Goal: Transaction & Acquisition: Purchase product/service

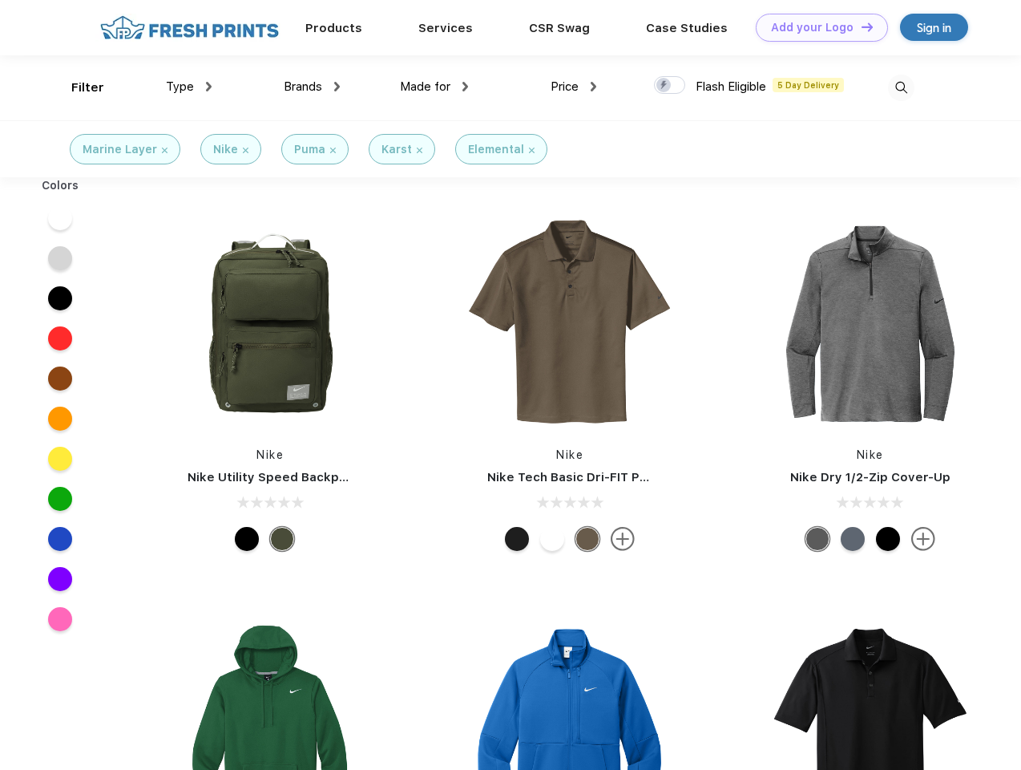
click at [816, 27] on link "Add your Logo Design Tool" at bounding box center [822, 28] width 132 height 28
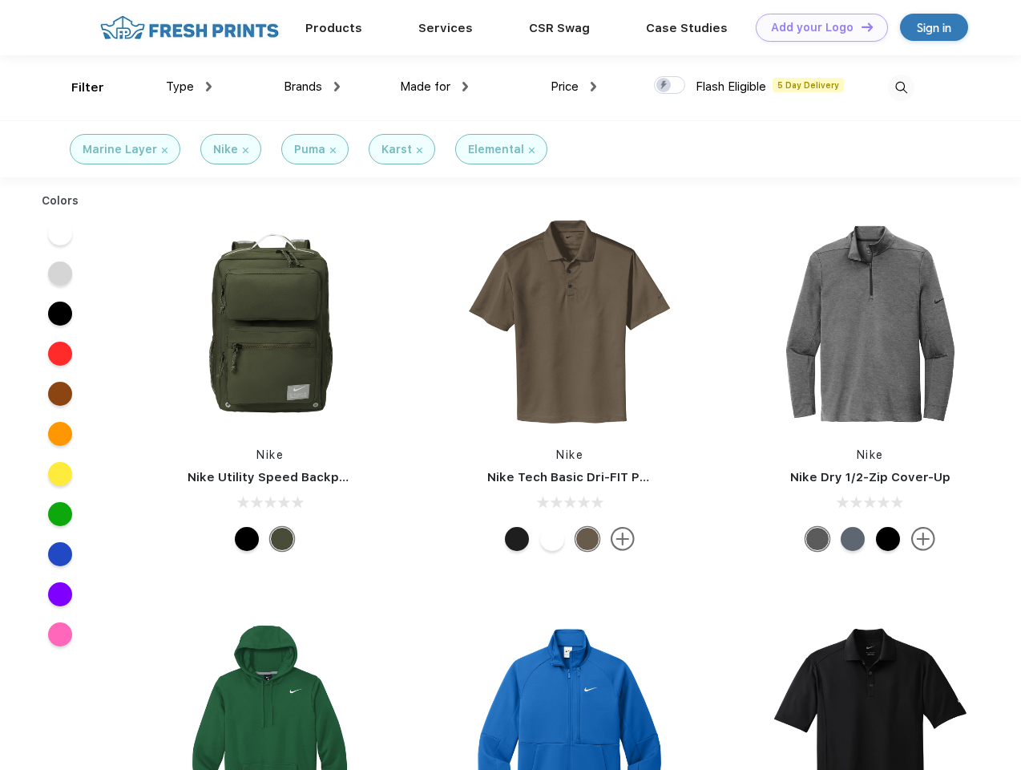
click at [0, 0] on div "Design Tool" at bounding box center [0, 0] width 0 height 0
click at [860, 26] on link "Add your Logo Design Tool" at bounding box center [822, 28] width 132 height 28
click at [77, 87] on div "Filter" at bounding box center [87, 88] width 33 height 18
click at [189, 87] on span "Type" at bounding box center [180, 86] width 28 height 14
click at [312, 87] on span "Brands" at bounding box center [303, 86] width 38 height 14
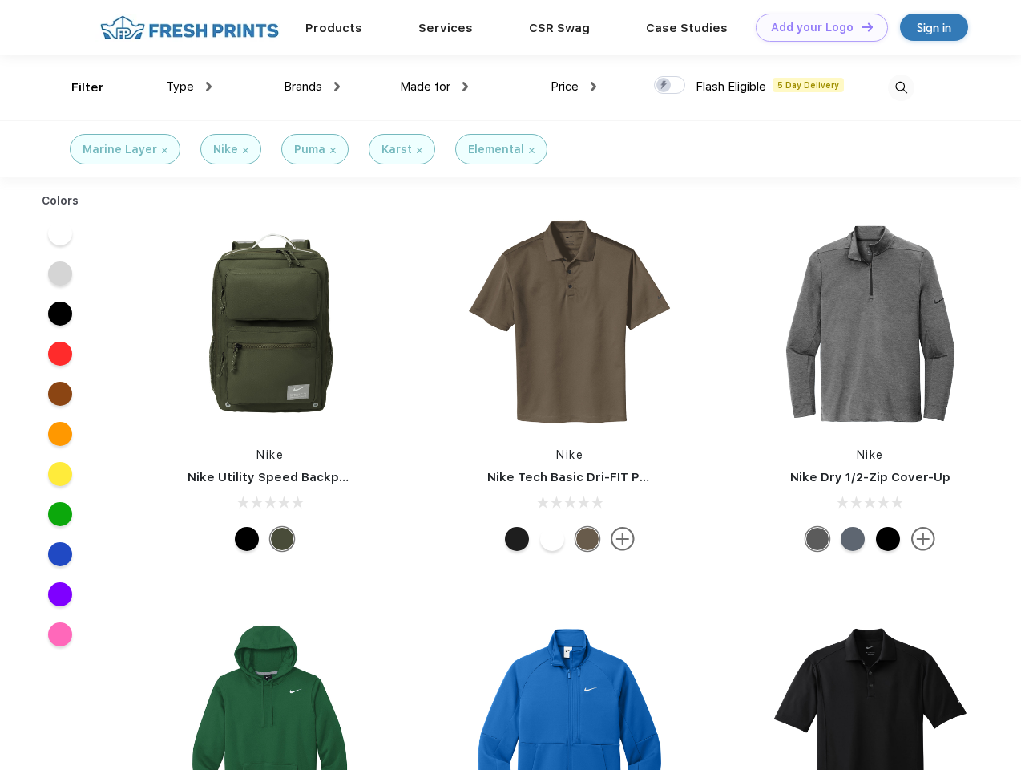
click at [435, 87] on span "Made for" at bounding box center [425, 86] width 51 height 14
click at [574, 87] on span "Price" at bounding box center [565, 86] width 28 height 14
click at [670, 86] on div at bounding box center [669, 85] width 31 height 18
click at [665, 86] on input "checkbox" at bounding box center [659, 80] width 10 height 10
click at [901, 87] on img at bounding box center [901, 88] width 26 height 26
